Goal: Information Seeking & Learning: Learn about a topic

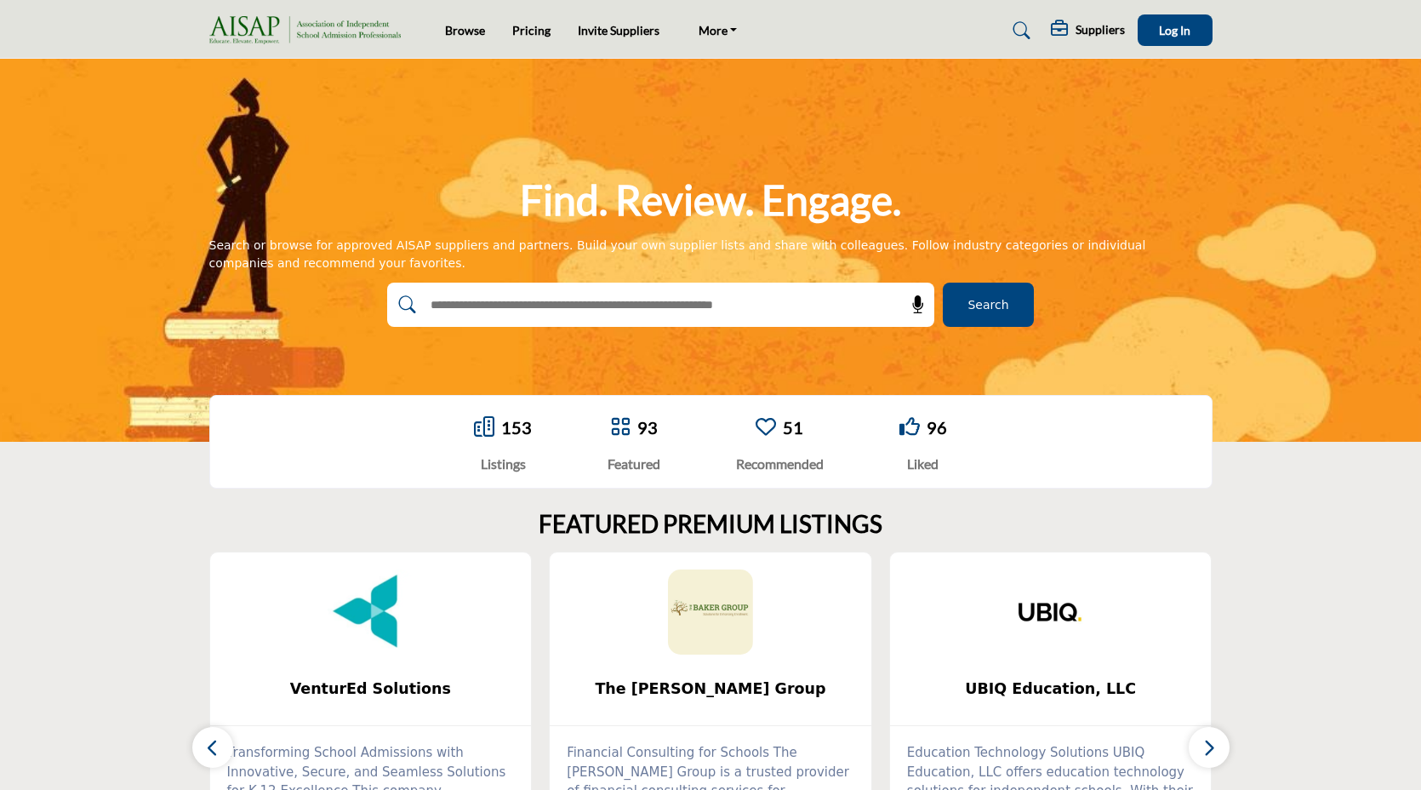
click at [511, 17] on div "Browse Pricing Invite Suppliers More" at bounding box center [710, 29] width 1021 height 31
click at [512, 24] on link "Pricing" at bounding box center [531, 30] width 38 height 14
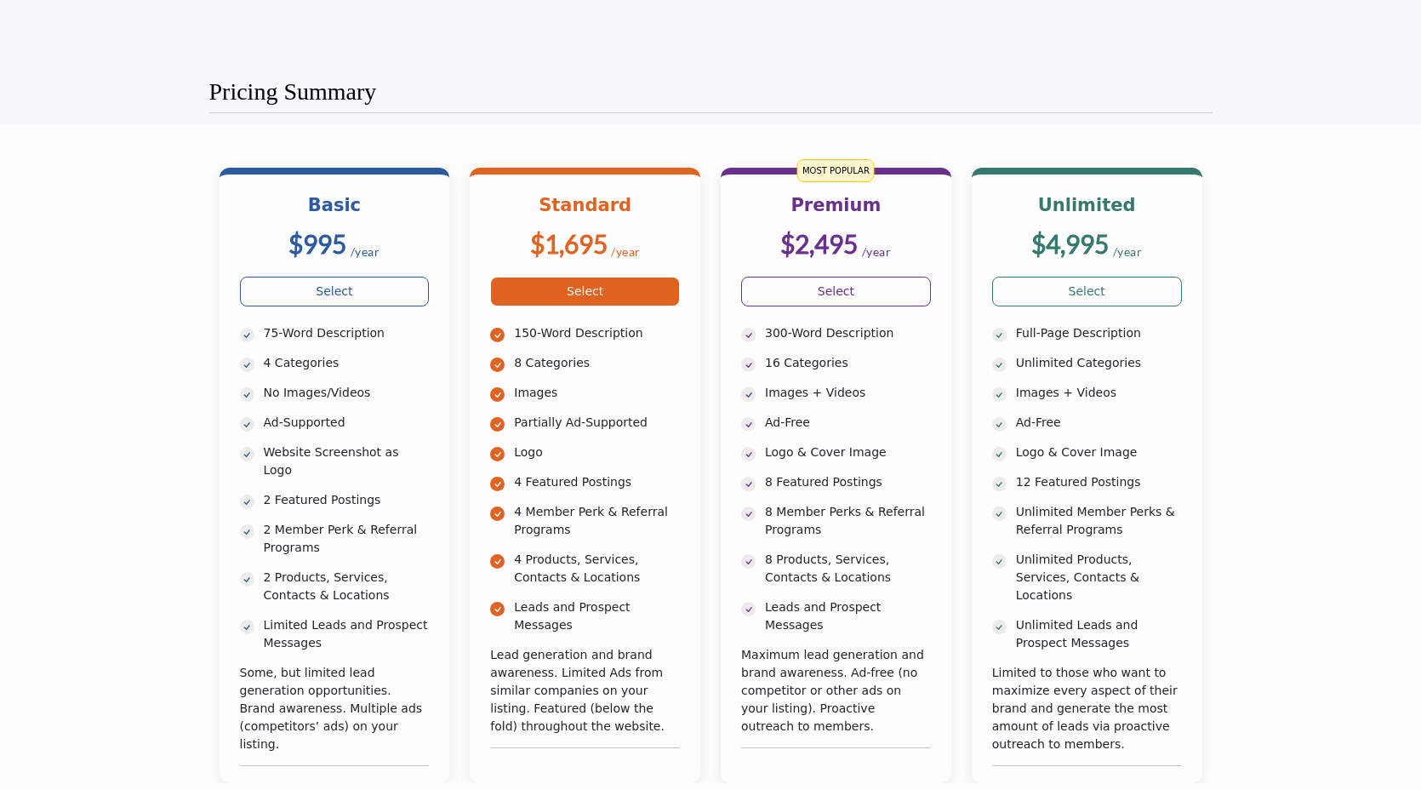
scroll to position [450, 0]
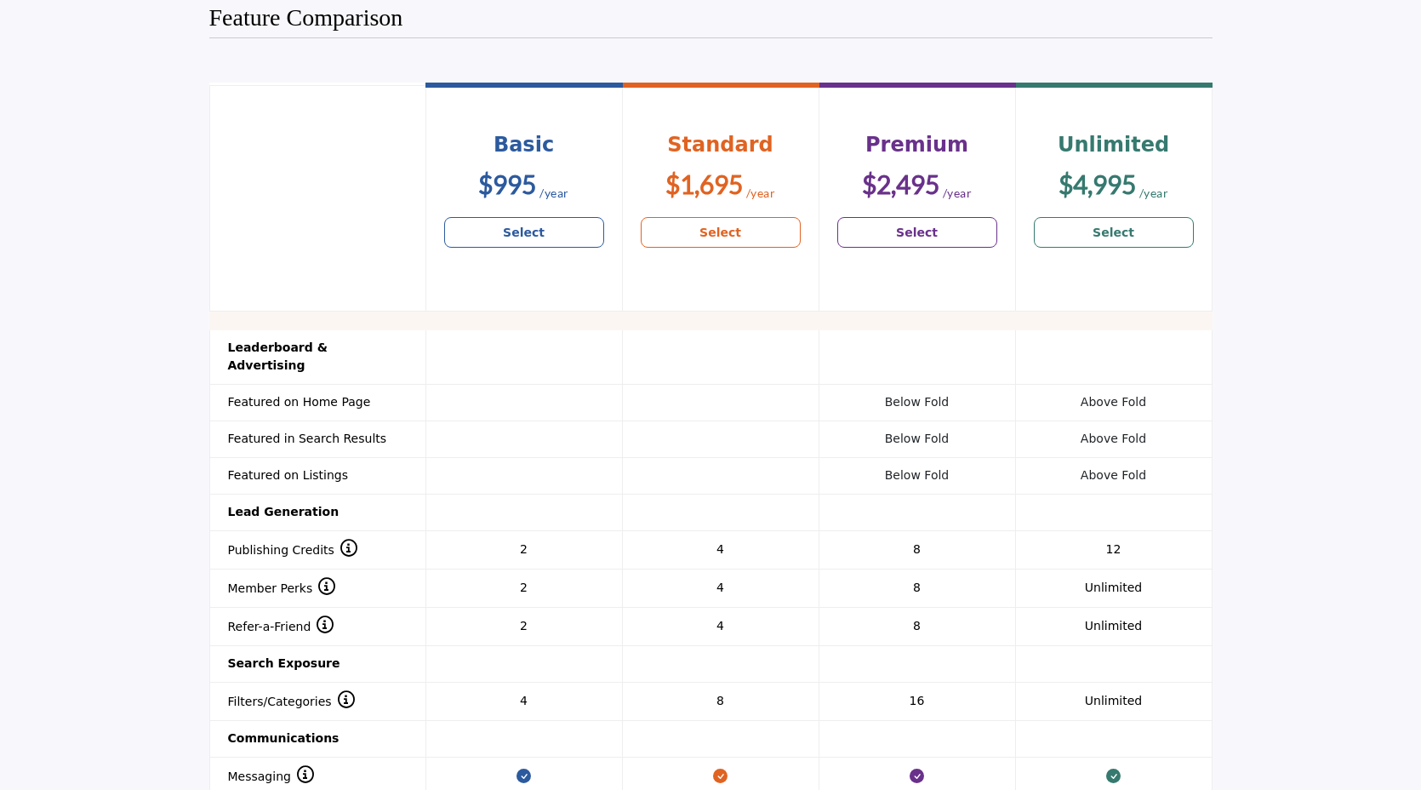
scroll to position [1267, 0]
